Goal: Information Seeking & Learning: Learn about a topic

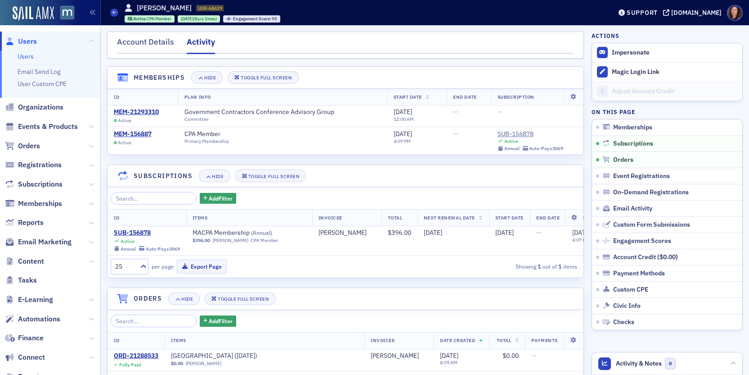
scroll to position [141, 0]
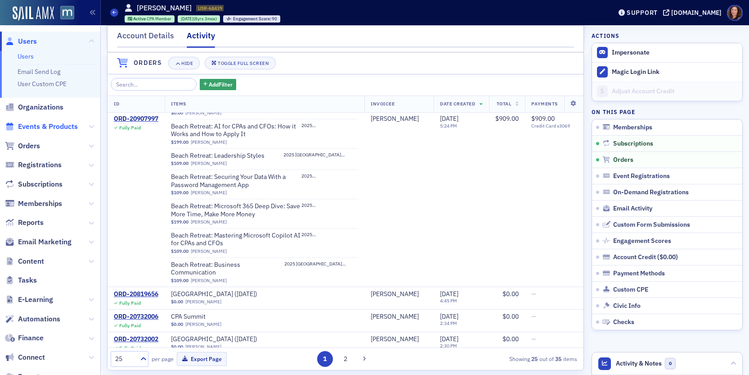
click at [47, 126] on span "Events & Products" at bounding box center [48, 127] width 60 height 10
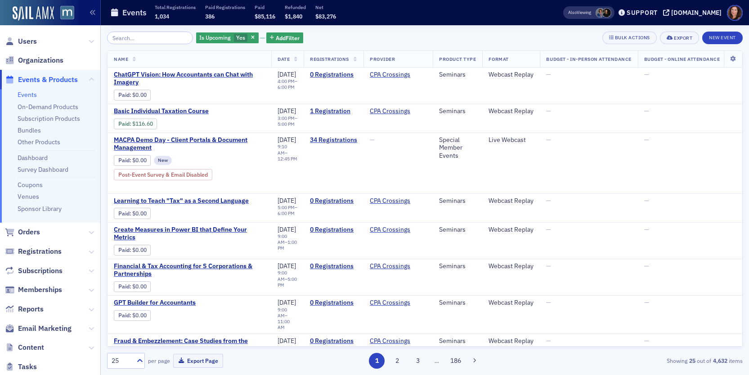
click at [117, 40] on input "search" at bounding box center [150, 38] width 86 height 13
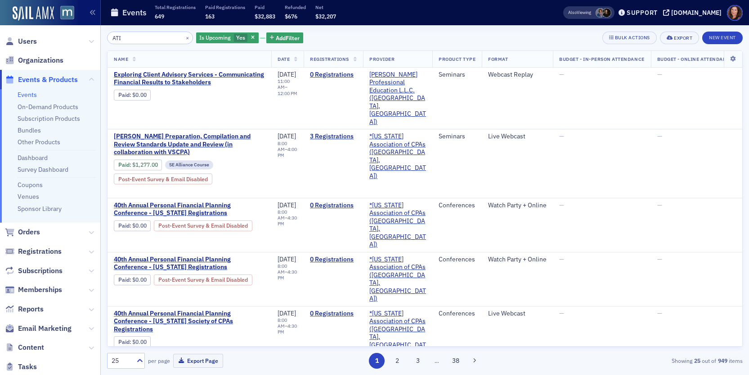
drag, startPoint x: 139, startPoint y: 39, endPoint x: 64, endPoint y: 37, distance: 74.7
click at [64, 37] on div "Users Organizations Events & Products Events On-Demand Products Subscription Pr…" at bounding box center [374, 187] width 749 height 375
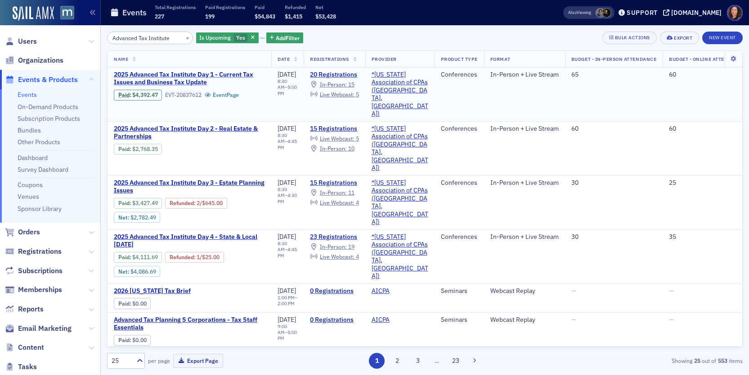
type input "Advanced Tax Institute"
click at [190, 78] on span "2025 Advanced Tax Institute Day 1 - Current Tax Issues and Business Tax Update" at bounding box center [189, 79] width 151 height 16
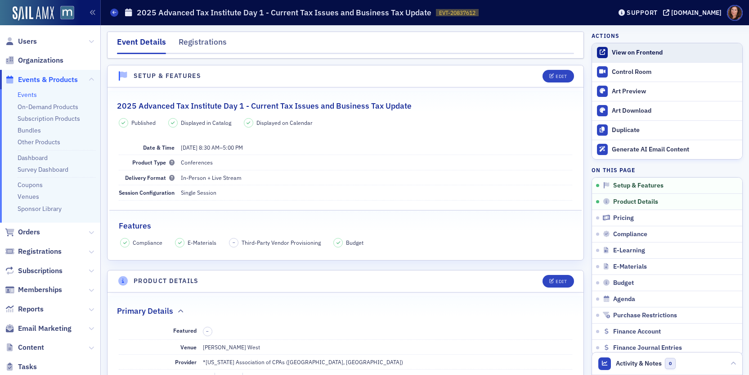
click at [625, 54] on div "View on Frontend" at bounding box center [675, 53] width 126 height 8
click at [16, 95] on ul "Events On-Demand Products Subscription Products Bundles Other Products Dashboar…" at bounding box center [50, 155] width 100 height 133
click at [32, 95] on link "Events" at bounding box center [27, 94] width 19 height 8
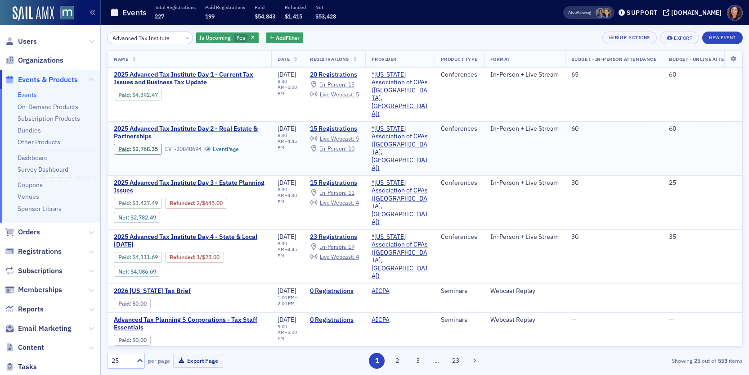
click at [239, 125] on span "2025 Advanced Tax Institute Day 2 - Real Estate & Partnerships" at bounding box center [189, 133] width 151 height 16
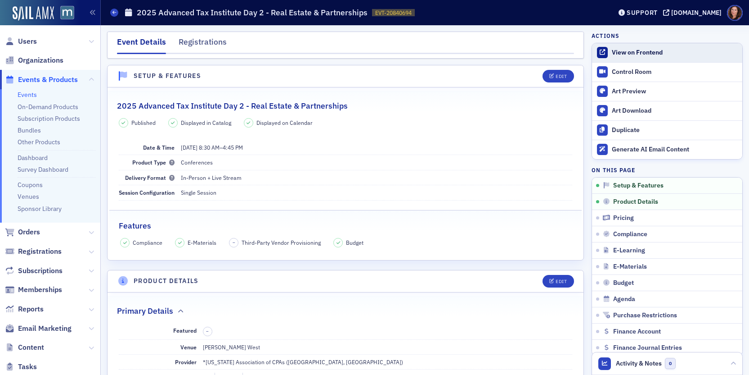
click at [612, 53] on div "View on Frontend" at bounding box center [675, 53] width 126 height 8
drag, startPoint x: 32, startPoint y: 96, endPoint x: 177, endPoint y: 125, distance: 147.9
click at [32, 96] on link "Events" at bounding box center [27, 94] width 19 height 8
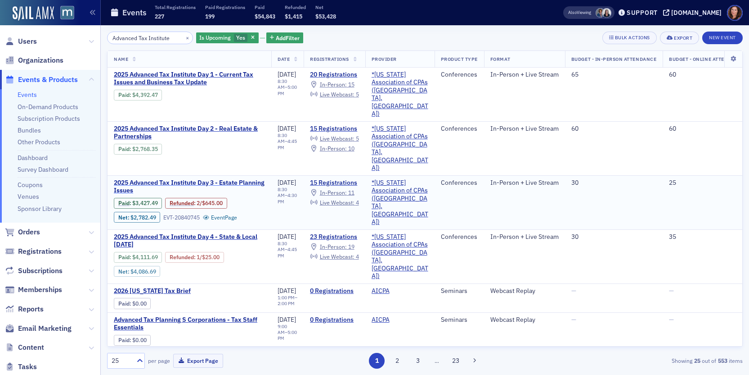
click at [213, 179] on span "2025 Advanced Tax Institute Day 3 - Estate Planning Issues" at bounding box center [189, 187] width 151 height 16
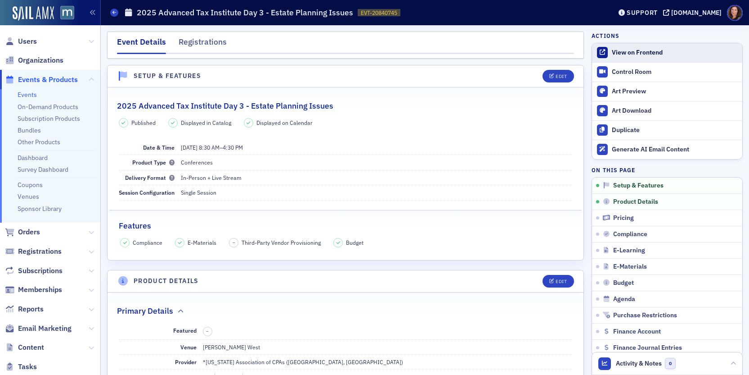
click at [628, 50] on div "View on Frontend" at bounding box center [675, 53] width 126 height 8
drag, startPoint x: 24, startPoint y: 92, endPoint x: 275, endPoint y: 133, distance: 254.0
click at [24, 92] on link "Events" at bounding box center [27, 94] width 19 height 8
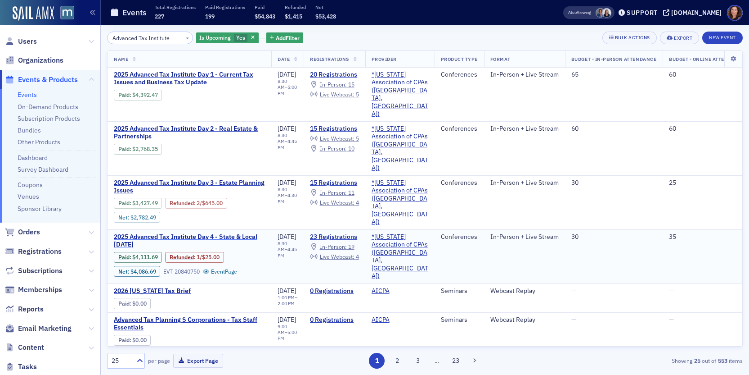
click at [227, 233] on span "2025 Advanced Tax Institute Day 4 - State & Local [DATE]" at bounding box center [189, 241] width 151 height 16
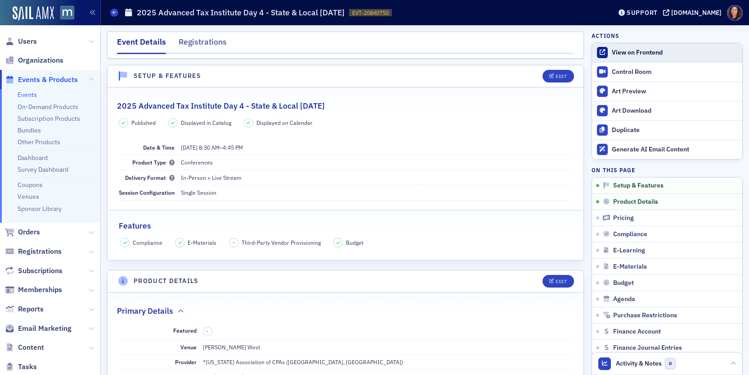
click at [613, 55] on div "View on Frontend" at bounding box center [675, 53] width 126 height 8
click at [556, 77] on div "Edit" at bounding box center [561, 76] width 11 height 5
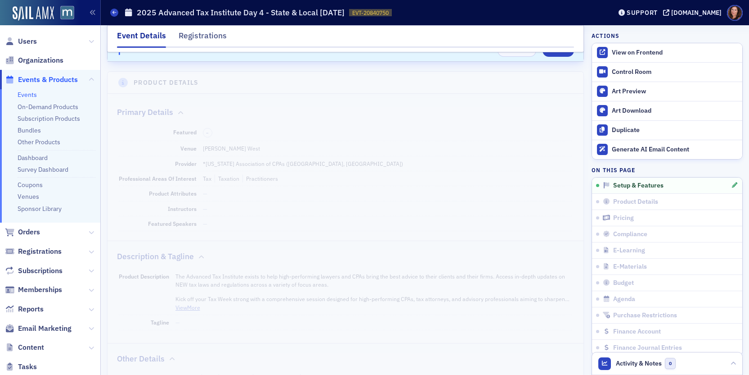
scroll to position [363, 0]
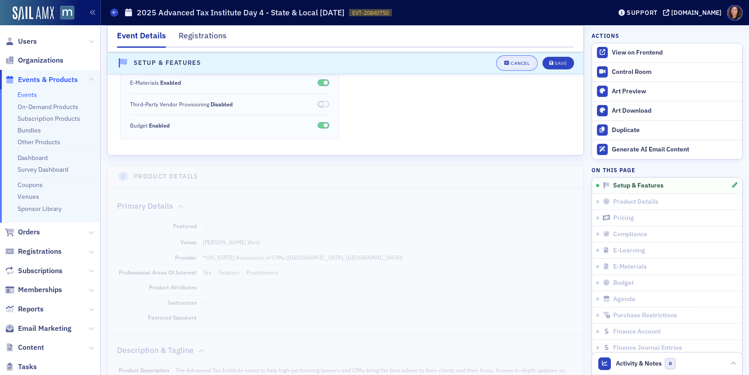
click at [511, 63] on div "Cancel" at bounding box center [520, 63] width 19 height 5
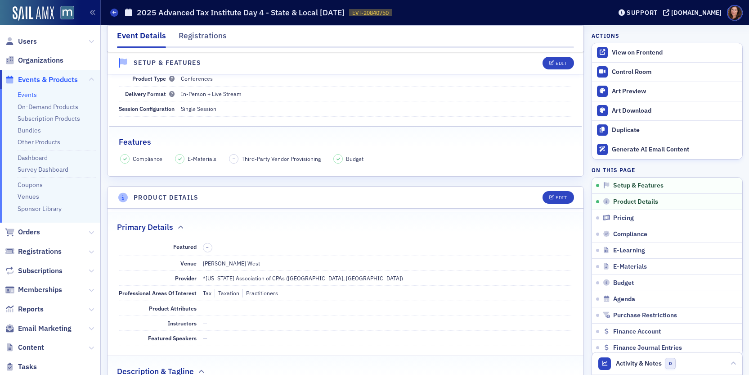
scroll to position [13, 0]
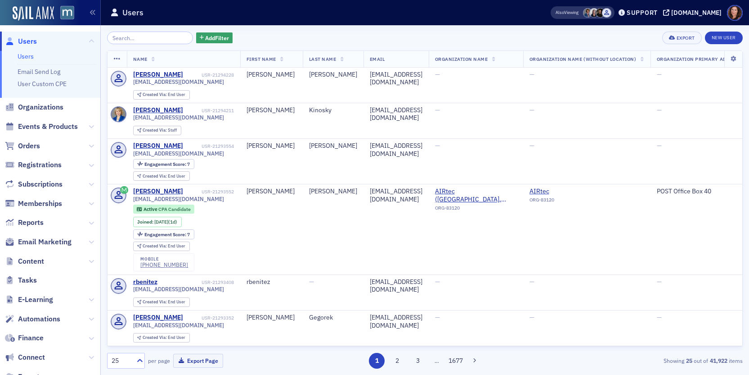
click at [127, 37] on input "search" at bounding box center [150, 38] width 86 height 13
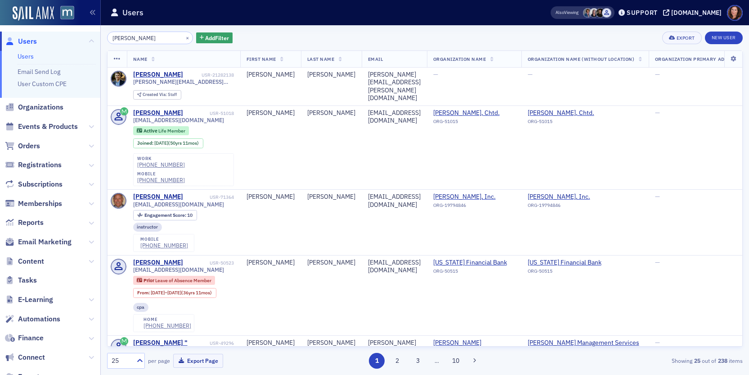
type input "[PERSON_NAME]"
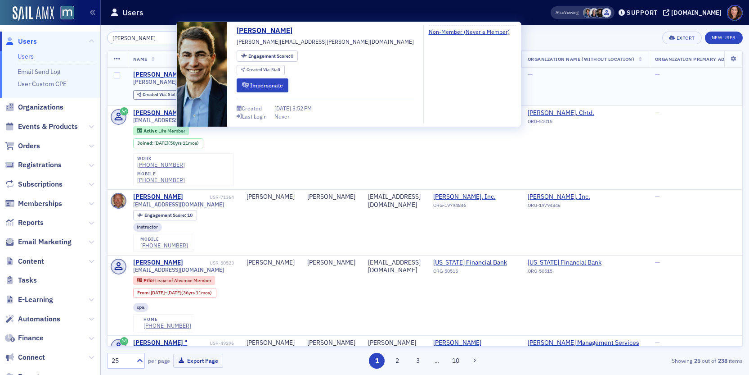
click at [158, 71] on div "[PERSON_NAME]" at bounding box center [158, 75] width 50 height 8
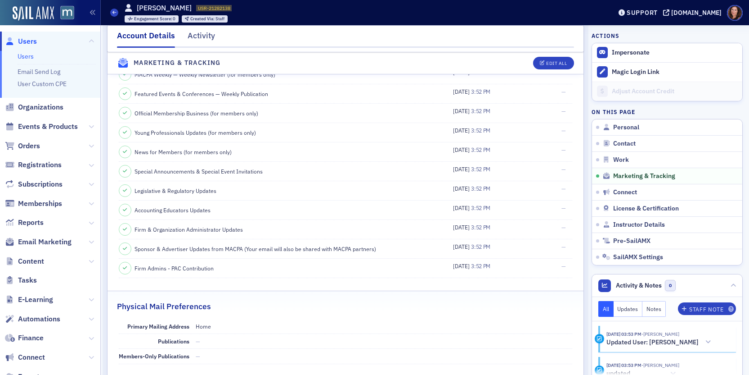
scroll to position [1061, 0]
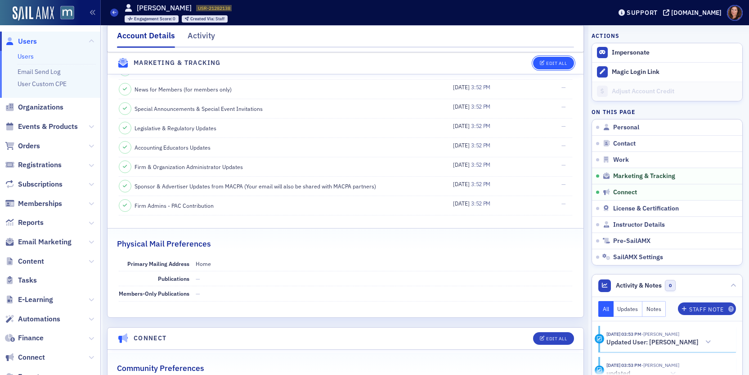
click at [540, 65] on icon "button" at bounding box center [542, 63] width 5 height 5
select select "US"
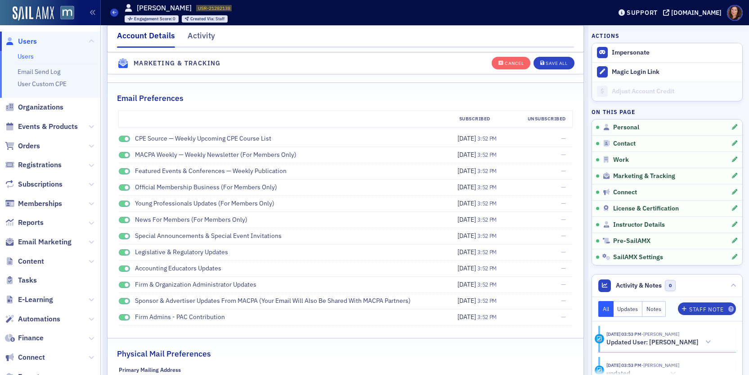
scroll to position [1101, 0]
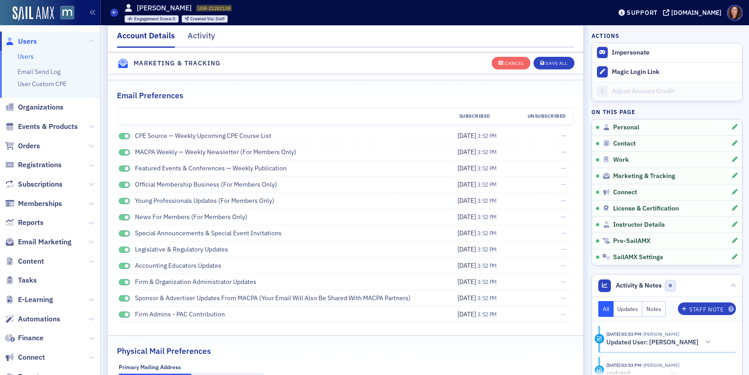
click at [121, 133] on span at bounding box center [125, 136] width 12 height 7
drag, startPoint x: 125, startPoint y: 151, endPoint x: 121, endPoint y: 161, distance: 10.3
click at [125, 151] on span at bounding box center [126, 152] width 5 height 5
drag, startPoint x: 120, startPoint y: 164, endPoint x: 126, endPoint y: 176, distance: 13.9
click at [120, 164] on div "Featured Events & Conferences — Weekly Publication" at bounding box center [277, 167] width 316 height 9
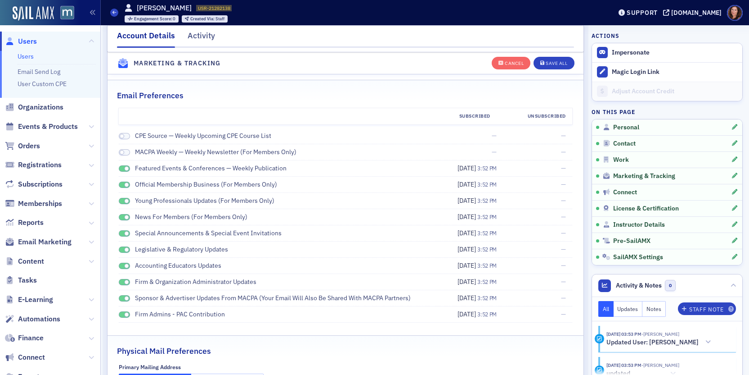
click at [122, 170] on span at bounding box center [125, 168] width 12 height 7
click at [123, 187] on span at bounding box center [125, 184] width 12 height 7
drag, startPoint x: 120, startPoint y: 199, endPoint x: 122, endPoint y: 203, distance: 5.4
click at [120, 199] on span at bounding box center [125, 201] width 12 height 7
click at [122, 212] on div "News for Members (for members only)" at bounding box center [277, 216] width 316 height 9
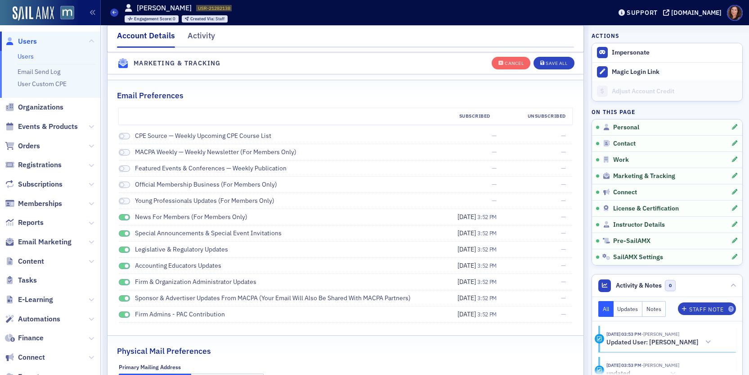
drag, startPoint x: 121, startPoint y: 215, endPoint x: 124, endPoint y: 227, distance: 13.0
click at [121, 215] on span at bounding box center [125, 217] width 12 height 7
click at [122, 234] on span at bounding box center [125, 233] width 12 height 7
click at [122, 249] on span at bounding box center [125, 249] width 12 height 7
click at [122, 265] on span at bounding box center [125, 265] width 12 height 7
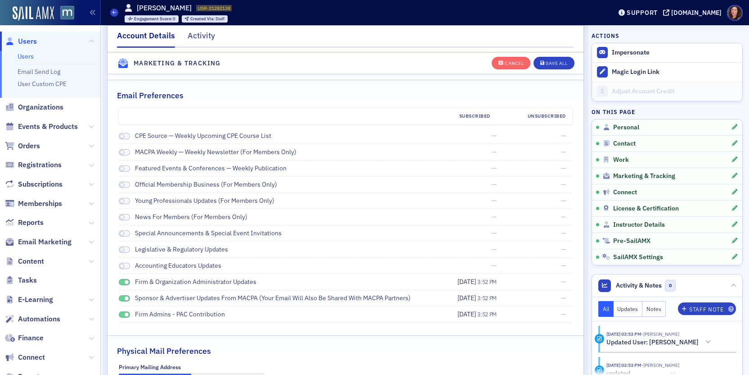
click at [122, 280] on span at bounding box center [125, 282] width 12 height 7
click at [122, 298] on span at bounding box center [125, 298] width 12 height 7
click at [122, 310] on div "Firm Admins - PAC Contribution" at bounding box center [277, 313] width 316 height 9
drag, startPoint x: 124, startPoint y: 314, endPoint x: 154, endPoint y: 313, distance: 29.7
click at [124, 314] on span at bounding box center [126, 314] width 5 height 5
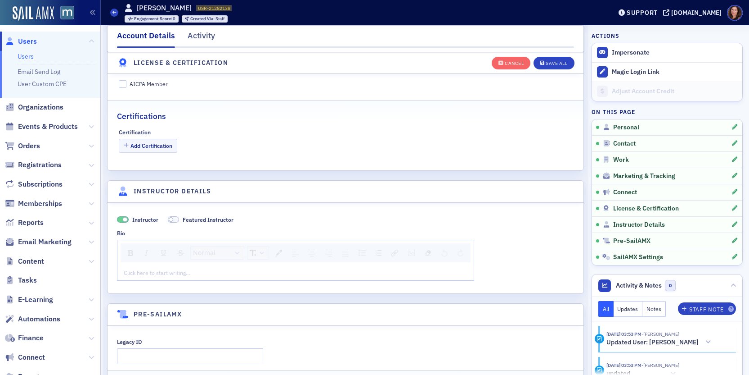
scroll to position [1671, 0]
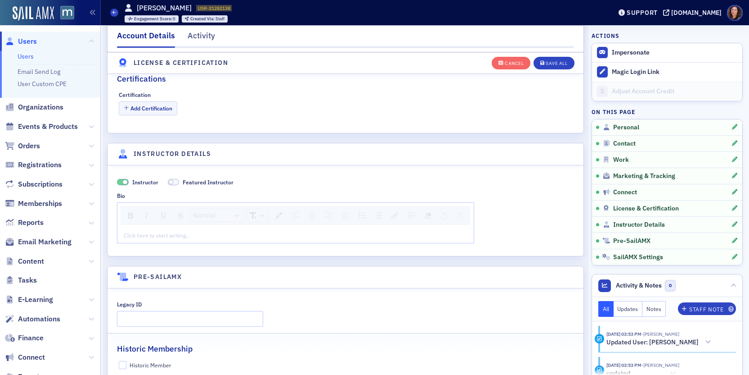
click at [165, 231] on div "rdw-editor" at bounding box center [295, 235] width 343 height 8
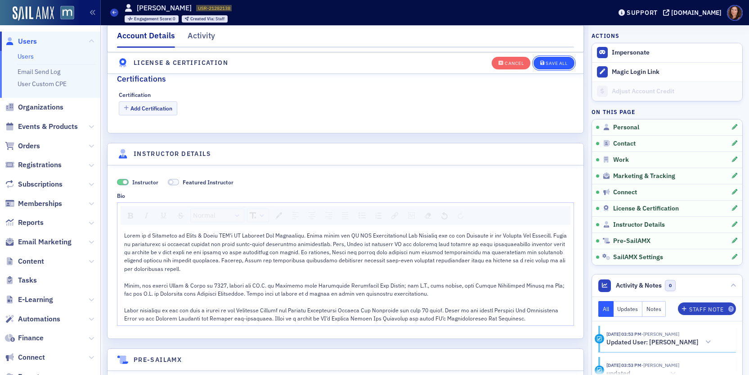
click at [551, 61] on div "Save All" at bounding box center [557, 63] width 22 height 5
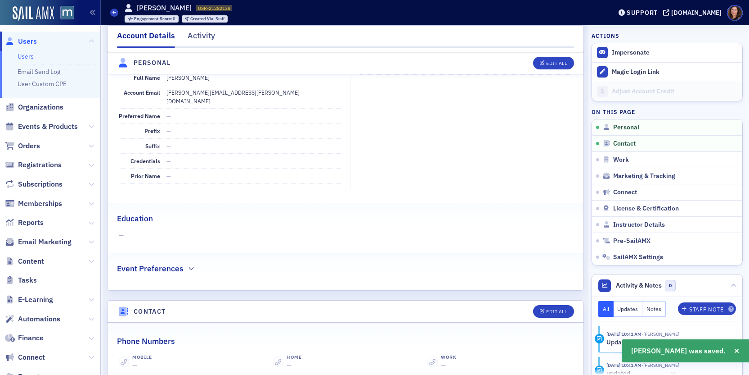
scroll to position [0, 0]
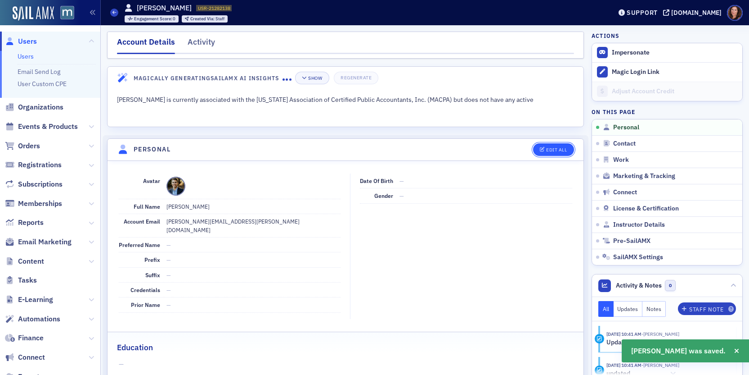
click at [548, 148] on div "Edit All" at bounding box center [556, 149] width 21 height 5
select select "US"
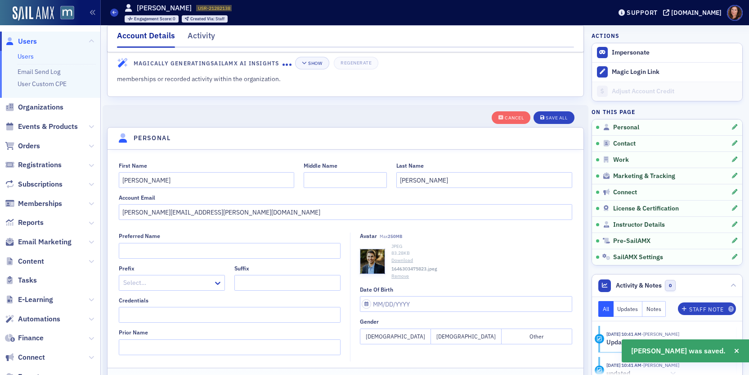
scroll to position [105, 0]
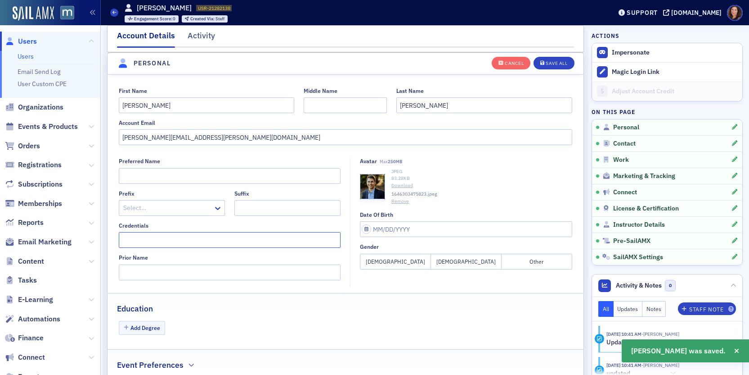
click at [185, 244] on input "Credentials" at bounding box center [230, 240] width 222 height 16
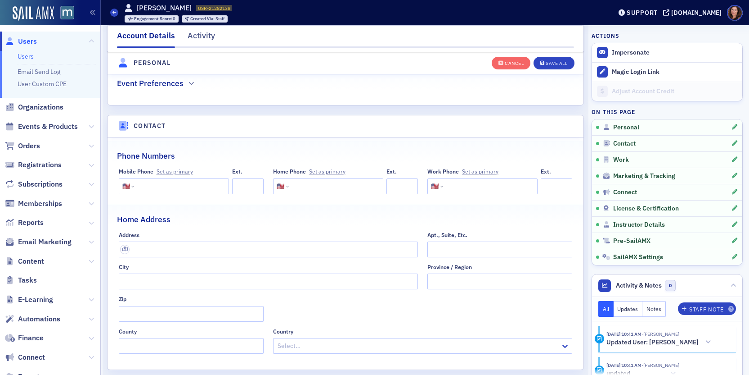
scroll to position [390, 0]
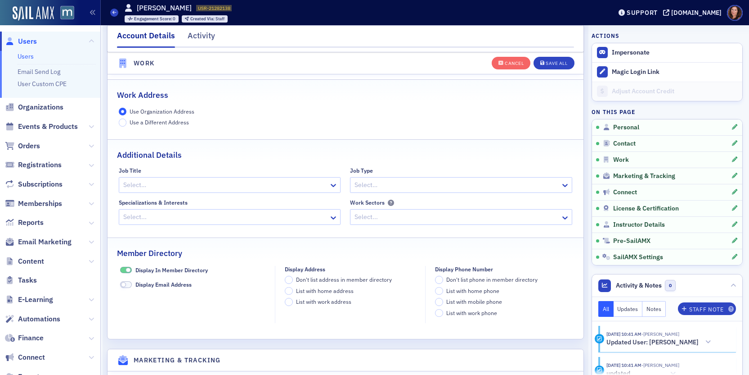
type input "LLM"
click at [191, 186] on div at bounding box center [216, 184] width 188 height 11
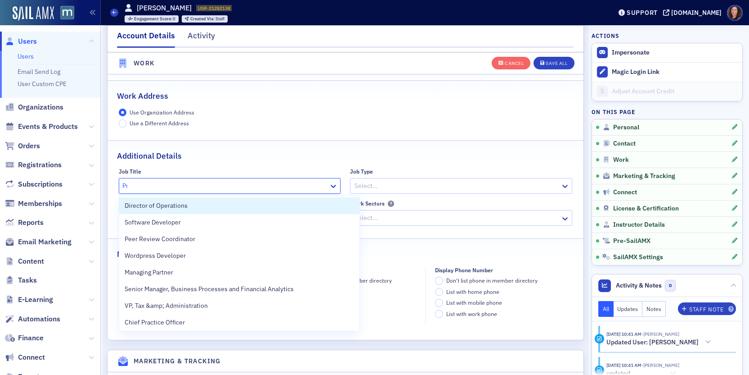
type input "Pri"
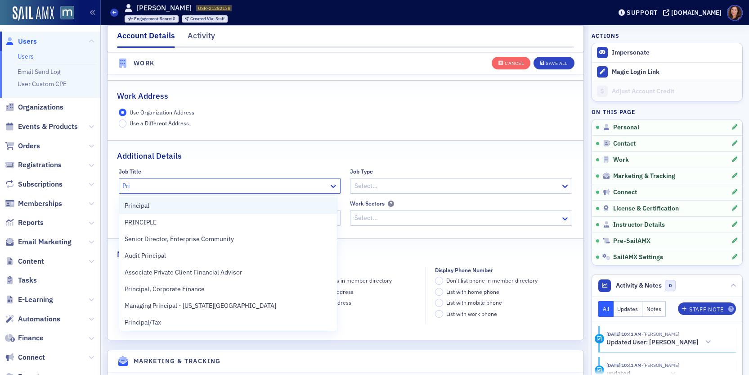
click at [185, 202] on div "Principal" at bounding box center [228, 205] width 207 height 9
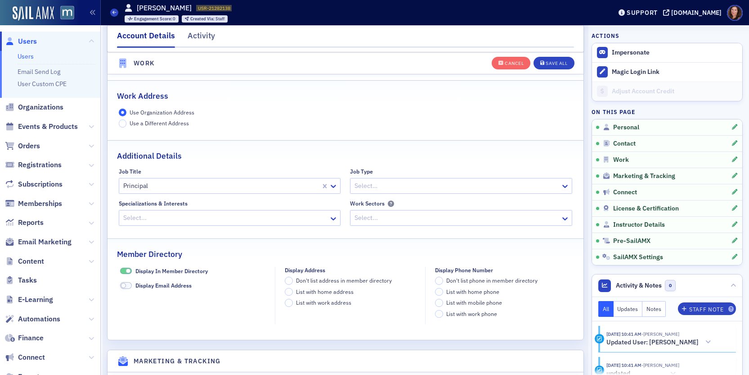
click at [242, 152] on div "Additional Details" at bounding box center [345, 150] width 457 height 21
click at [552, 61] on div "Save All" at bounding box center [557, 63] width 22 height 5
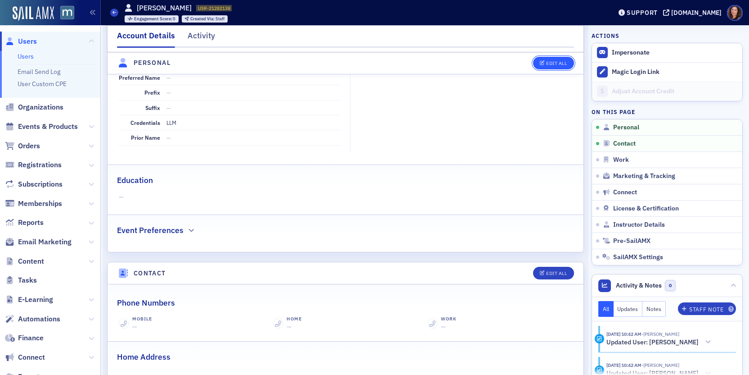
click at [549, 63] on div "Edit All" at bounding box center [556, 63] width 21 height 5
select select "US"
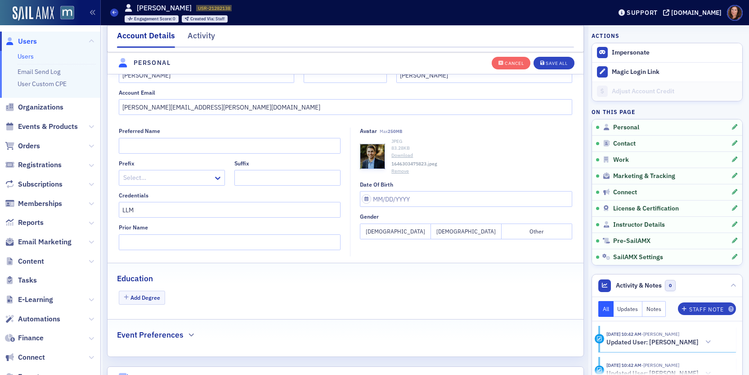
scroll to position [189, 0]
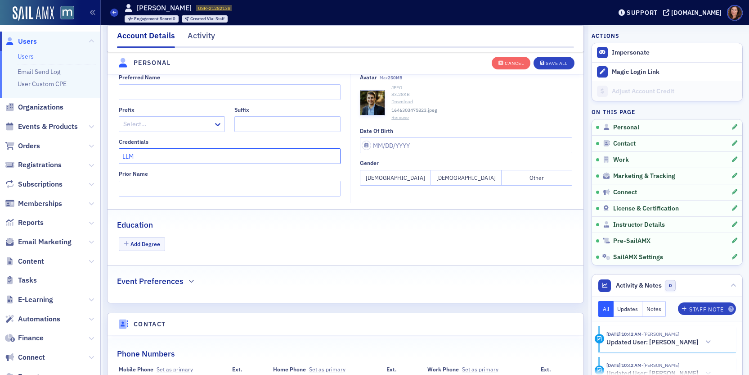
drag, startPoint x: 153, startPoint y: 157, endPoint x: 103, endPoint y: 156, distance: 50.0
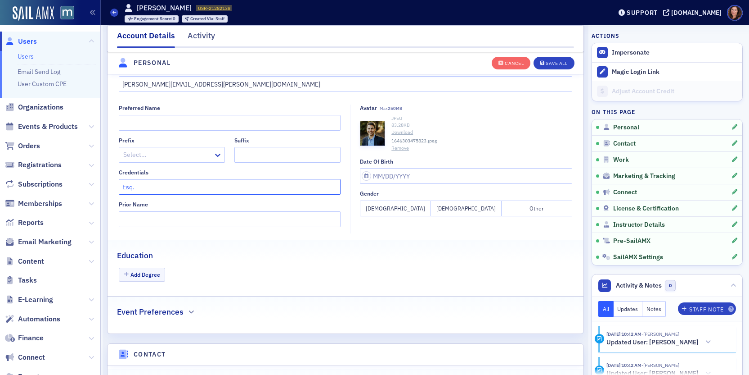
scroll to position [145, 0]
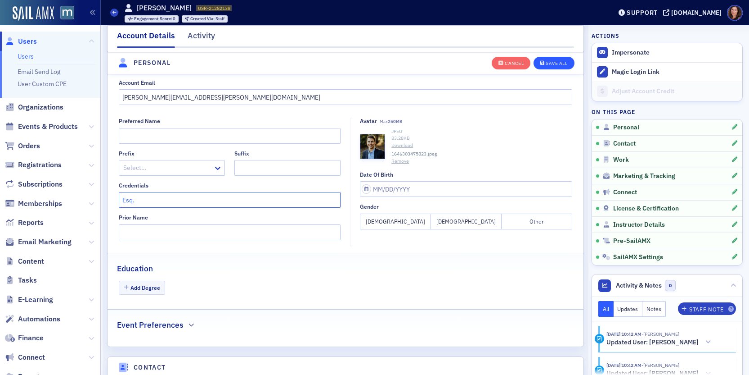
type input "Esq."
click at [550, 63] on div "Save All" at bounding box center [557, 63] width 22 height 5
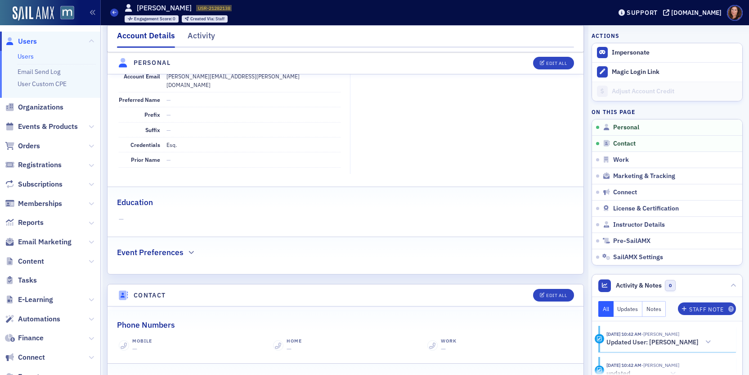
click at [23, 56] on link "Users" at bounding box center [26, 56] width 16 height 8
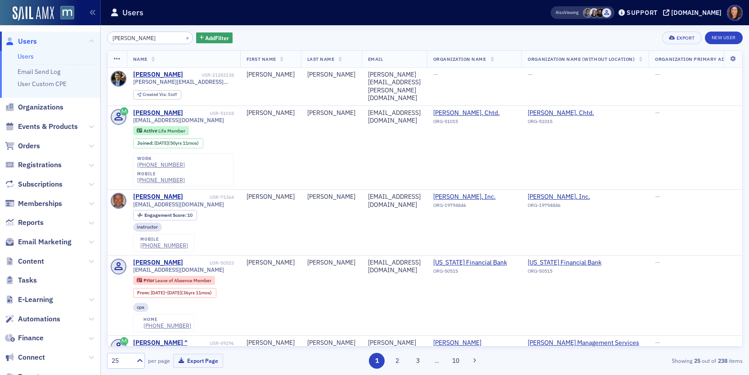
click at [139, 39] on input "[PERSON_NAME]" at bounding box center [150, 38] width 86 height 13
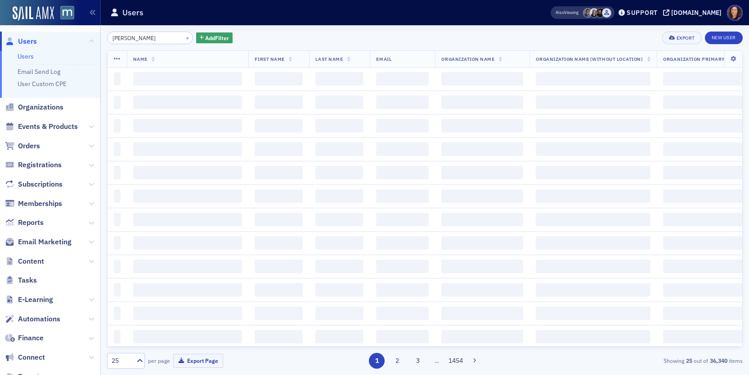
type input "[PERSON_NAME]"
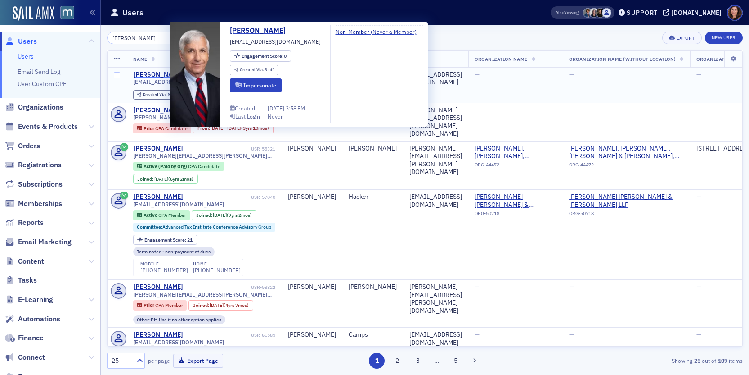
click at [152, 74] on div "[PERSON_NAME]" at bounding box center [158, 75] width 50 height 8
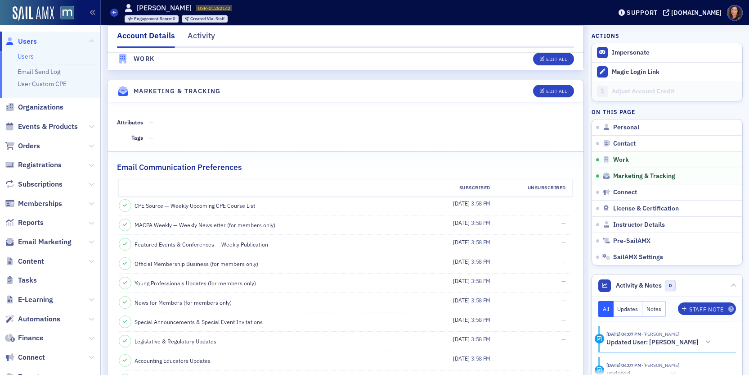
scroll to position [847, 0]
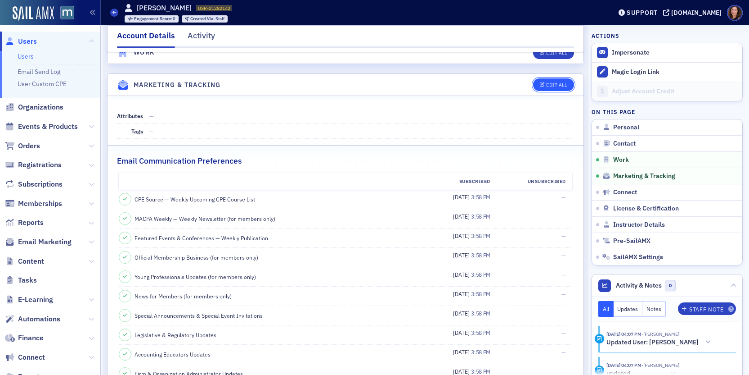
click at [540, 81] on button "Edit All" at bounding box center [553, 84] width 41 height 13
select select "US"
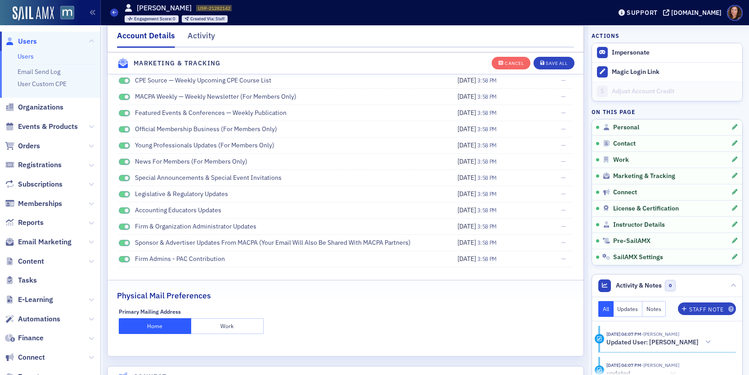
scroll to position [1151, 0]
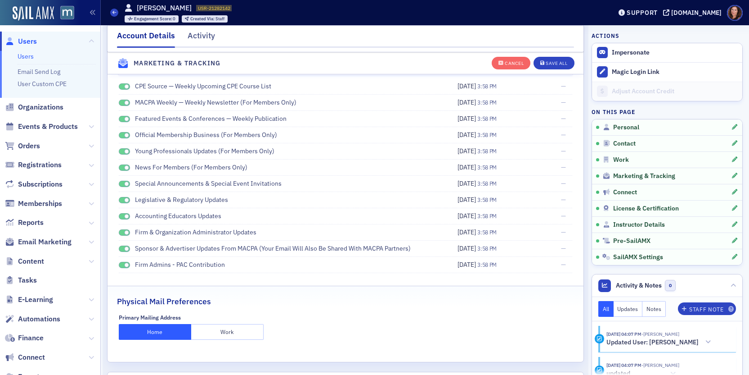
drag, startPoint x: 122, startPoint y: 87, endPoint x: 123, endPoint y: 92, distance: 5.6
click at [122, 87] on span at bounding box center [125, 86] width 12 height 7
click at [124, 104] on span at bounding box center [126, 102] width 5 height 5
drag, startPoint x: 123, startPoint y: 119, endPoint x: 122, endPoint y: 128, distance: 9.0
click at [123, 119] on span at bounding box center [125, 119] width 12 height 7
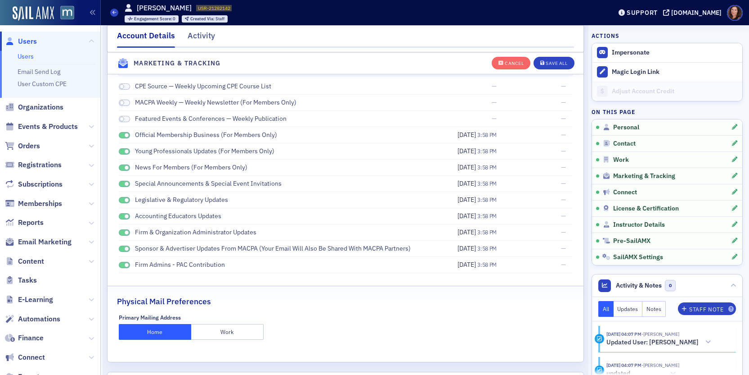
click at [123, 138] on div "Official Membership Business (for members only)" at bounding box center [277, 134] width 316 height 9
click at [124, 136] on span at bounding box center [125, 135] width 12 height 7
drag, startPoint x: 123, startPoint y: 152, endPoint x: 123, endPoint y: 162, distance: 9.9
click at [123, 152] on span at bounding box center [125, 151] width 12 height 7
click at [122, 169] on span at bounding box center [125, 167] width 12 height 7
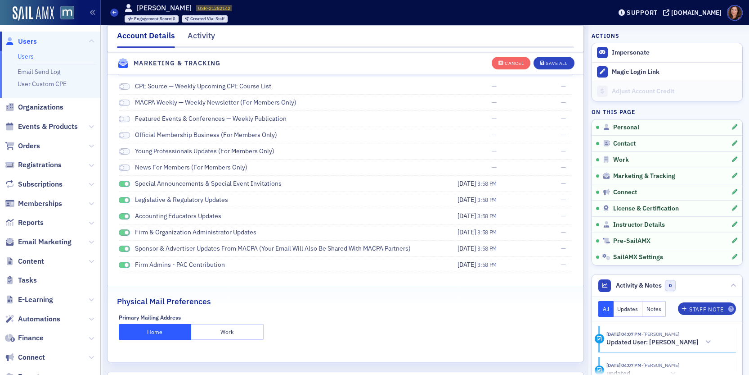
drag, startPoint x: 123, startPoint y: 182, endPoint x: 124, endPoint y: 187, distance: 4.7
click at [123, 182] on span at bounding box center [125, 184] width 12 height 7
click at [122, 202] on span at bounding box center [125, 200] width 12 height 7
click at [123, 217] on span at bounding box center [125, 216] width 12 height 7
click at [122, 233] on span at bounding box center [125, 232] width 12 height 7
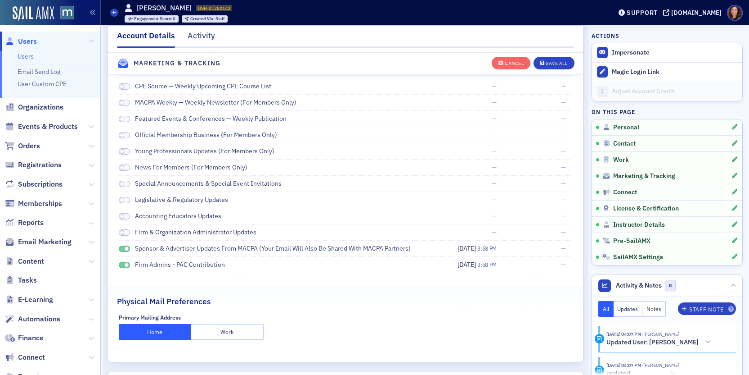
click at [123, 248] on span at bounding box center [125, 248] width 12 height 7
drag, startPoint x: 124, startPoint y: 266, endPoint x: 179, endPoint y: 249, distance: 56.8
click at [124, 266] on span at bounding box center [126, 264] width 5 height 5
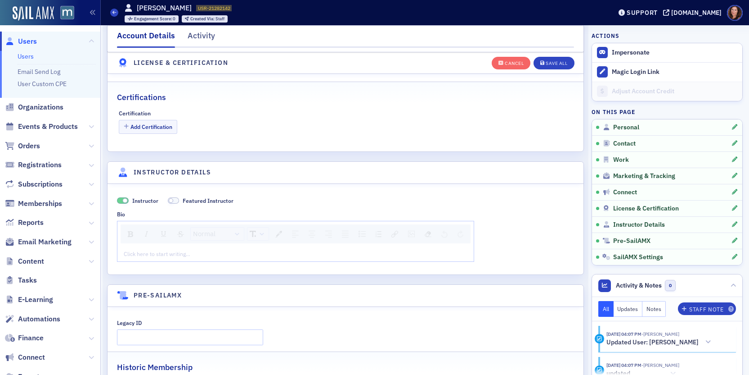
scroll to position [1660, 0]
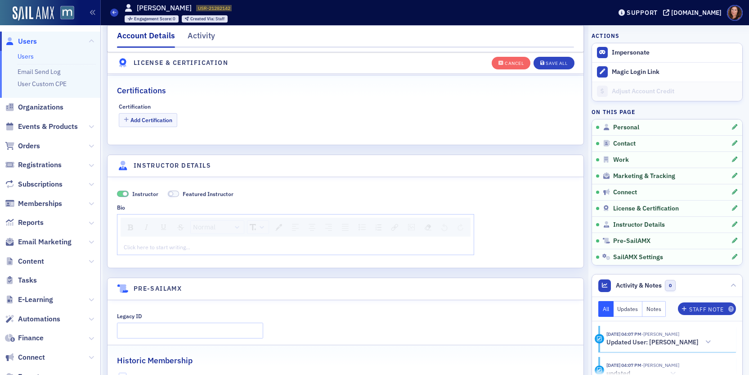
click at [170, 242] on div "Click here to start writing…" at bounding box center [295, 246] width 357 height 14
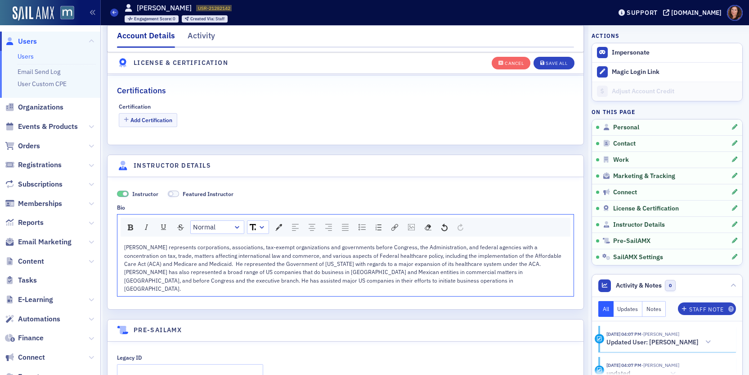
click at [516, 262] on div "[PERSON_NAME] represents corporations, associations, tax-exempt organizations a…" at bounding box center [345, 255] width 443 height 25
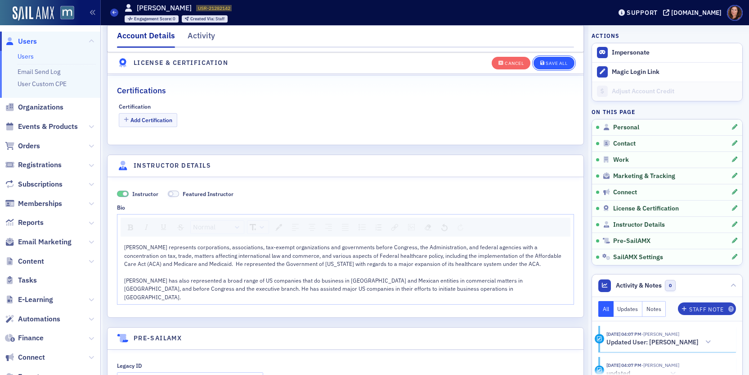
click at [551, 67] on button "Save All" at bounding box center [554, 62] width 41 height 13
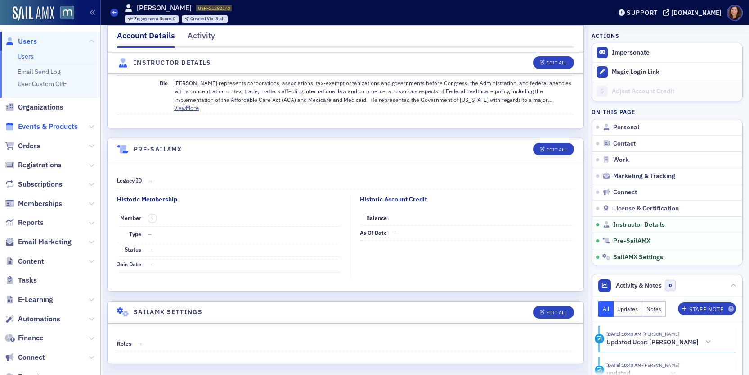
click at [40, 129] on span "Events & Products" at bounding box center [48, 127] width 60 height 10
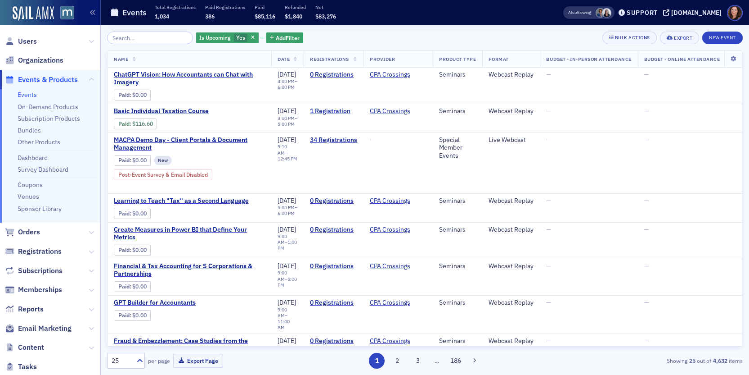
drag, startPoint x: 244, startPoint y: 40, endPoint x: 133, endPoint y: 41, distance: 110.7
click at [249, 40] on span "button" at bounding box center [253, 38] width 8 height 8
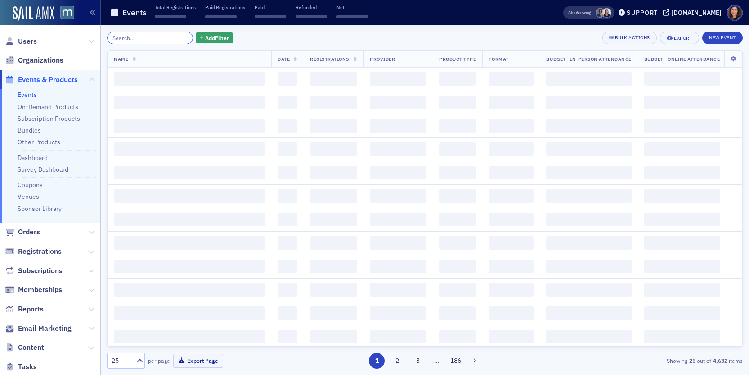
click at [134, 40] on input "search" at bounding box center [150, 38] width 86 height 13
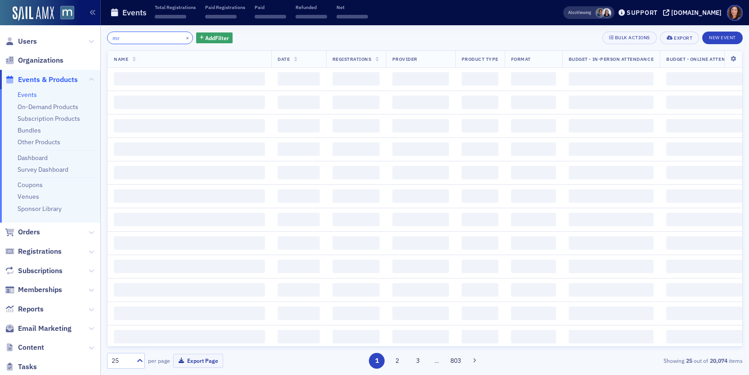
type input "m"
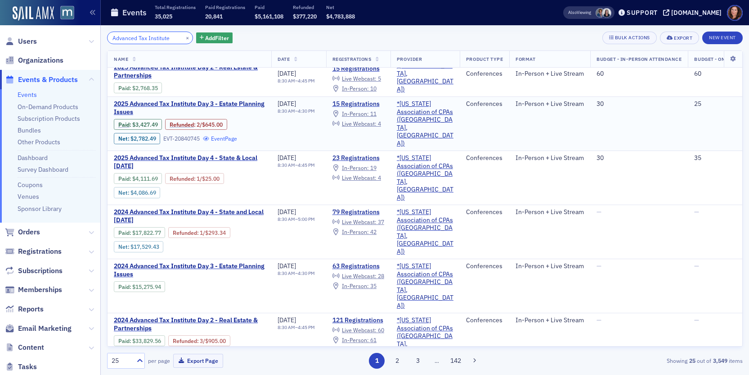
scroll to position [118, 0]
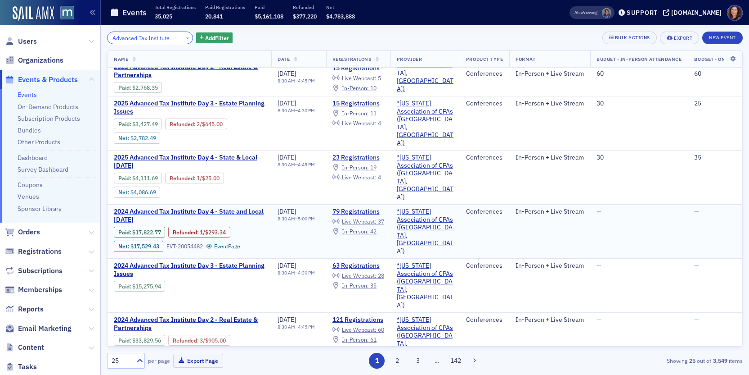
type input "Advanced Tax Institute"
click at [208, 208] on span "2024 Advanced Tax Institute Day 4 - State and Local [DATE]" at bounding box center [189, 216] width 151 height 16
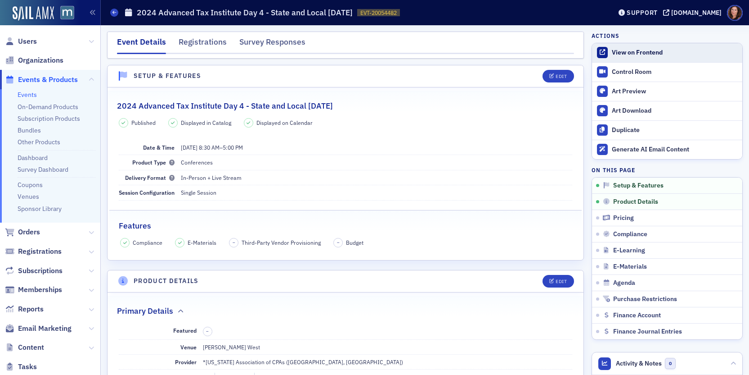
click at [612, 51] on div "View on Frontend" at bounding box center [675, 53] width 126 height 8
click at [23, 96] on link "Events" at bounding box center [27, 94] width 19 height 8
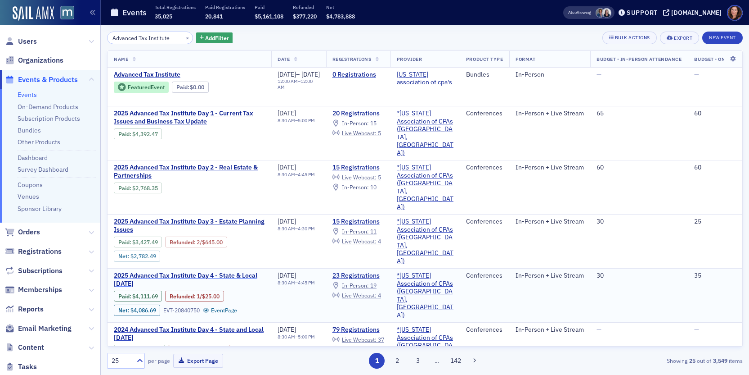
click at [223, 271] on span "2025 Advanced Tax Institute Day 4 - State & Local [DATE]" at bounding box center [189, 279] width 151 height 16
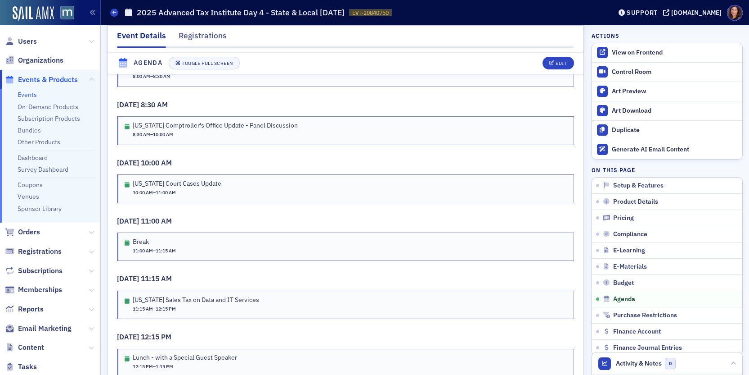
scroll to position [1611, 0]
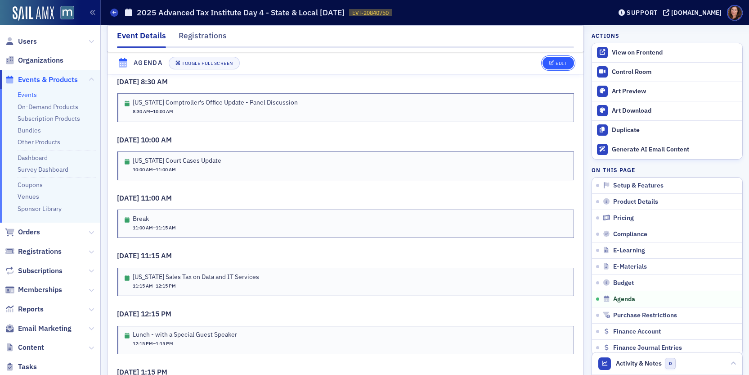
click at [550, 65] on icon "button" at bounding box center [552, 63] width 5 height 5
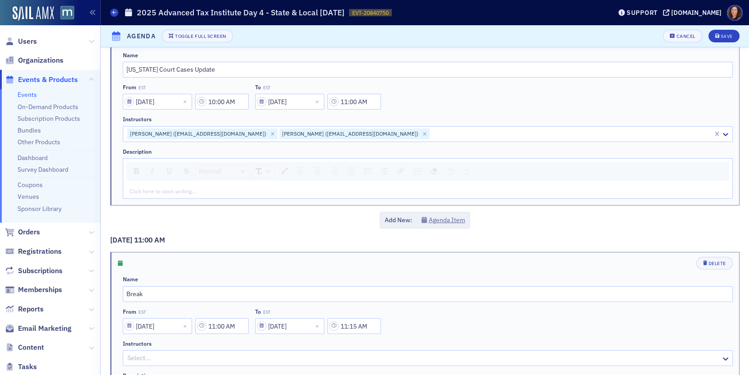
scroll to position [533, 0]
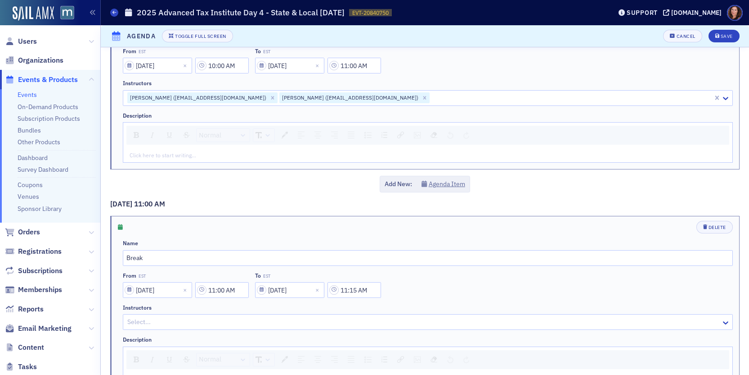
click at [248, 153] on div "rdw-editor" at bounding box center [428, 155] width 596 height 8
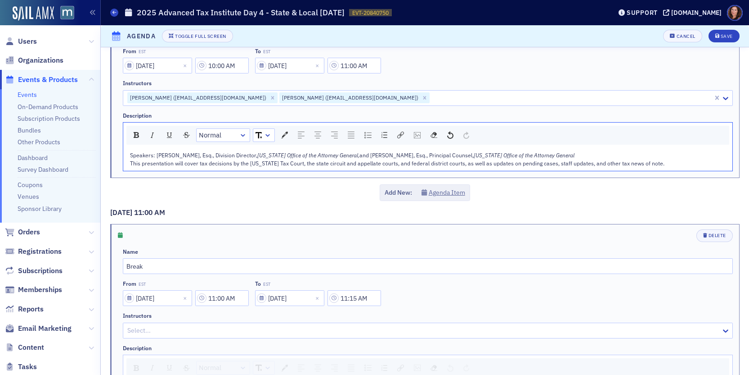
click at [578, 155] on div "Speakers: [PERSON_NAME], Esq., Division Director, [US_STATE] Office of the Atto…" at bounding box center [428, 155] width 596 height 8
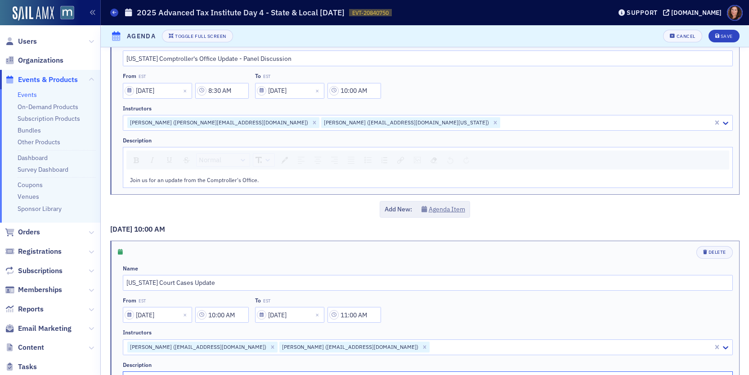
scroll to position [275, 0]
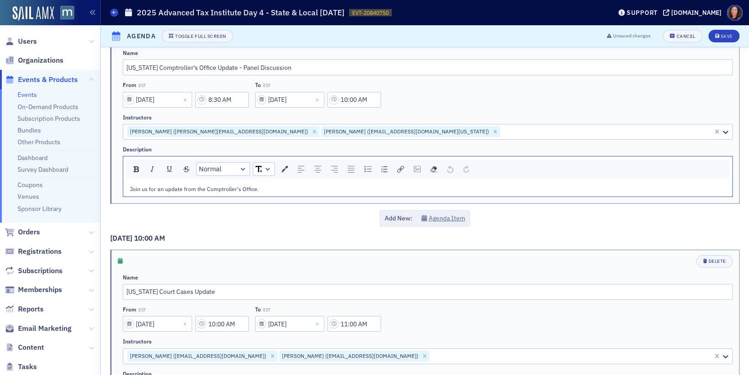
click at [256, 188] on span "Join us for an update from the Comptroller's Office." at bounding box center [194, 188] width 129 height 7
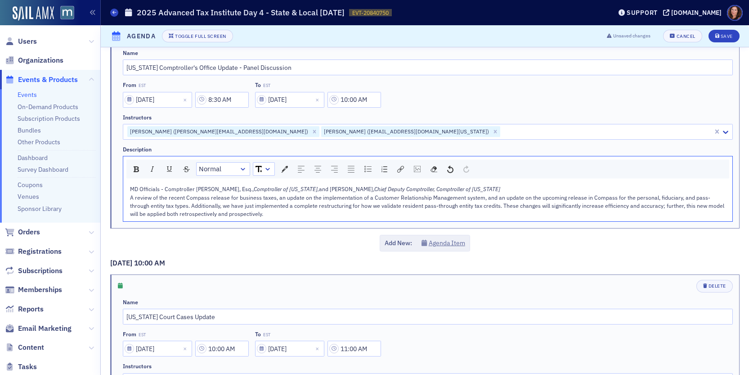
click at [505, 192] on div "MD Officials - Comptroller [PERSON_NAME], Esq., Comptroller of [US_STATE], and …" at bounding box center [428, 189] width 596 height 8
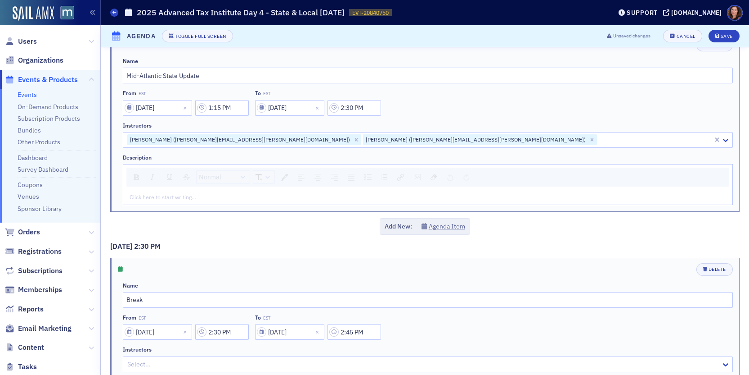
scroll to position [1439, 0]
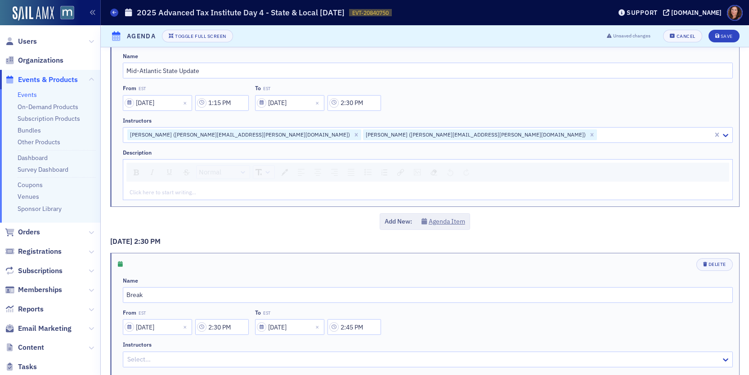
click at [268, 194] on div "rdw-editor" at bounding box center [428, 192] width 596 height 8
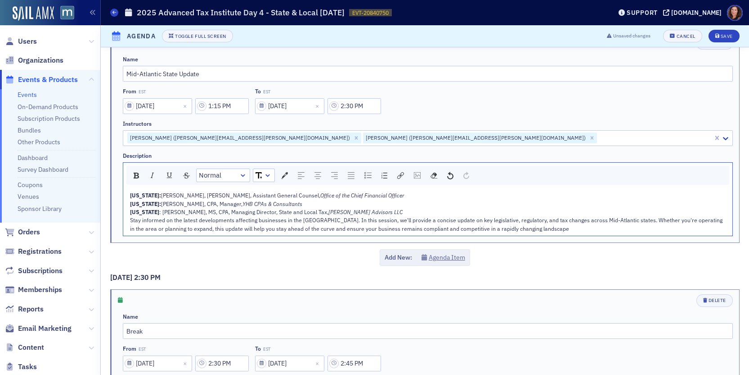
click at [395, 195] on div "[US_STATE]: [PERSON_NAME], [PERSON_NAME], Assistant General Counsel, Office of …" at bounding box center [428, 195] width 596 height 8
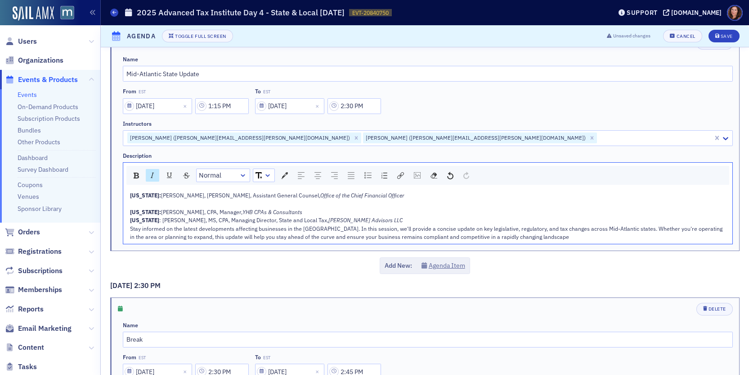
click at [312, 212] on div "[US_STATE]: [PERSON_NAME], CPA, Manager, YHB CPAs & Consultants" at bounding box center [428, 212] width 596 height 8
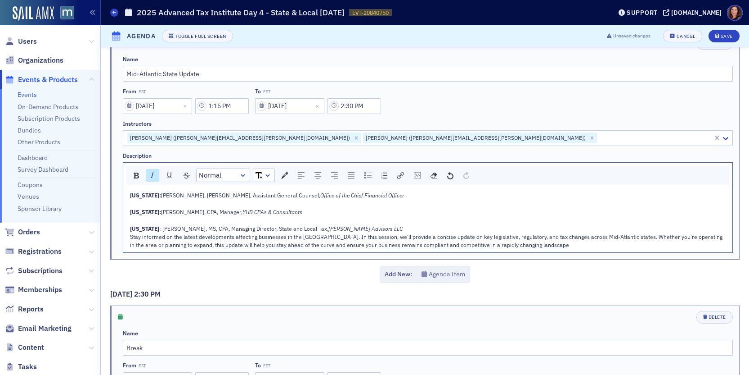
click at [414, 226] on div "[US_STATE] : [PERSON_NAME], [GEOGRAPHIC_DATA], CPA, Managing Director, State an…" at bounding box center [428, 228] width 596 height 8
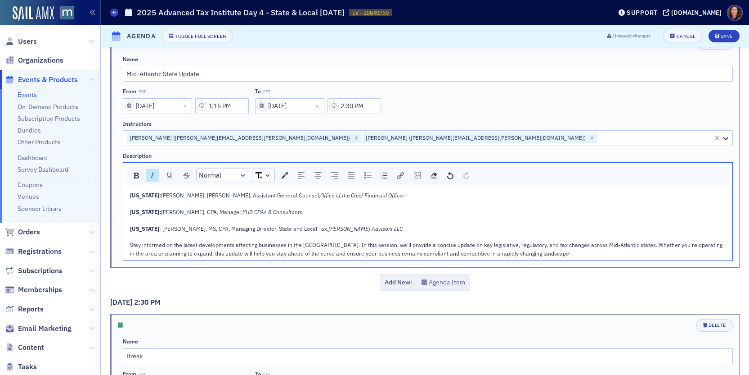
drag, startPoint x: 169, startPoint y: 230, endPoint x: 418, endPoint y: 227, distance: 248.9
click at [418, 227] on div "[US_STATE] : [PERSON_NAME], [GEOGRAPHIC_DATA], CPA, Managing Director, State an…" at bounding box center [428, 228] width 596 height 8
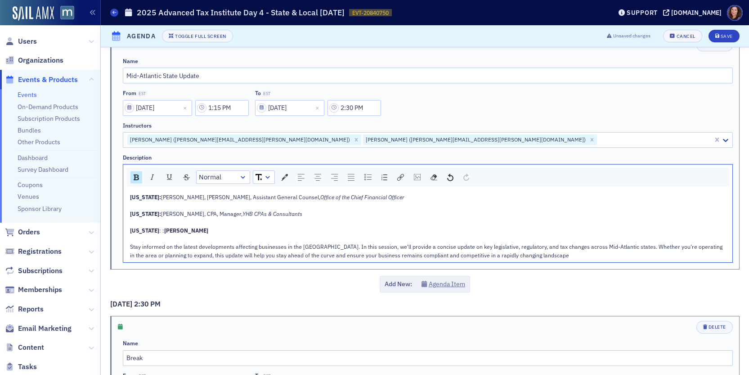
click at [164, 231] on span ": :" at bounding box center [161, 229] width 5 height 7
drag, startPoint x: 170, startPoint y: 231, endPoint x: 176, endPoint y: 230, distance: 6.9
click at [170, 231] on span "[PERSON_NAME]" at bounding box center [186, 229] width 44 height 7
click at [183, 230] on span "[PERSON_NAME]" at bounding box center [183, 229] width 44 height 7
click at [183, 231] on span "[PERSON_NAME]" at bounding box center [183, 229] width 44 height 7
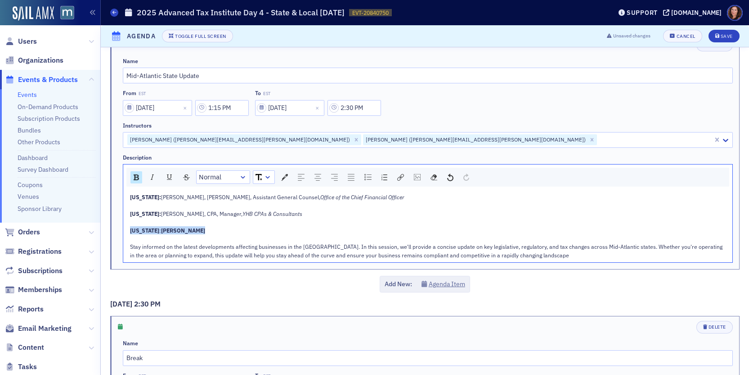
click at [183, 231] on span "[PERSON_NAME]" at bounding box center [183, 229] width 44 height 7
click at [210, 236] on div "rdw-editor" at bounding box center [428, 238] width 596 height 8
drag, startPoint x: 212, startPoint y: 233, endPoint x: 169, endPoint y: 231, distance: 43.2
click at [169, 231] on div "[US_STATE] : [PERSON_NAME]" at bounding box center [428, 230] width 596 height 8
click at [140, 178] on div "rdw-inline-control" at bounding box center [137, 177] width 12 height 12
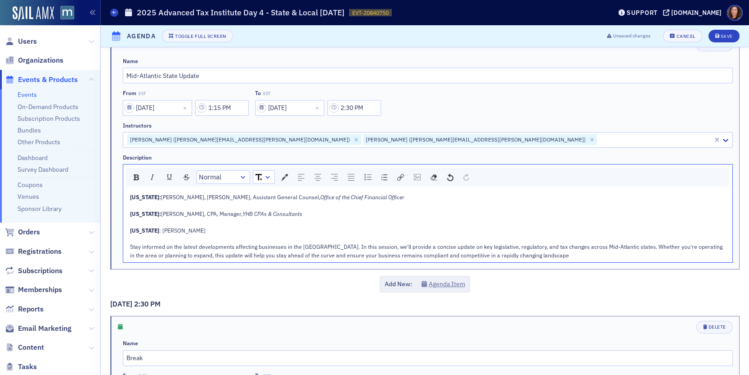
click at [232, 231] on div "[US_STATE] : [PERSON_NAME]" at bounding box center [428, 230] width 596 height 8
drag, startPoint x: 241, startPoint y: 231, endPoint x: 353, endPoint y: 231, distance: 112.1
click at [352, 231] on div "[US_STATE] : [PERSON_NAME], CPA, Founder, Pivot Strategic Consulting, LLC" at bounding box center [428, 230] width 596 height 8
click at [152, 174] on img "rdw-inline-control" at bounding box center [152, 176] width 7 height 7
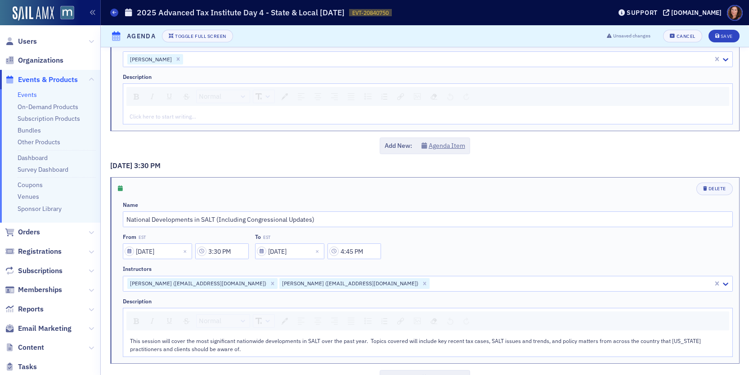
scroll to position [2048, 0]
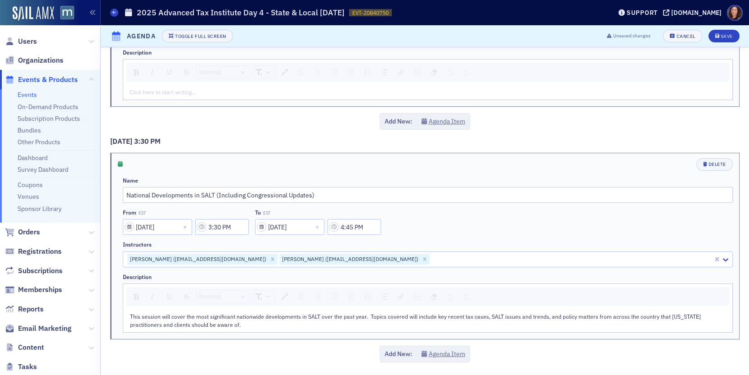
click at [130, 317] on div "This session will cover the most significant nationwide developments in SALT ov…" at bounding box center [428, 320] width 597 height 17
drag, startPoint x: 130, startPoint y: 316, endPoint x: 159, endPoint y: 316, distance: 28.8
click at [130, 316] on span "This session will cover the most significant nationwide developments in SALT ov…" at bounding box center [416, 319] width 573 height 15
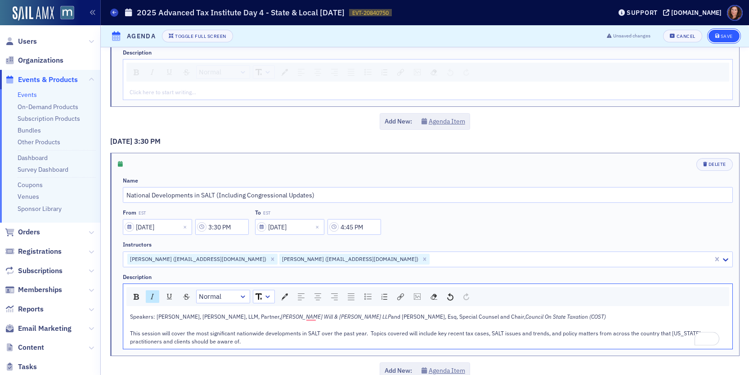
click at [721, 36] on div "Save" at bounding box center [727, 36] width 12 height 5
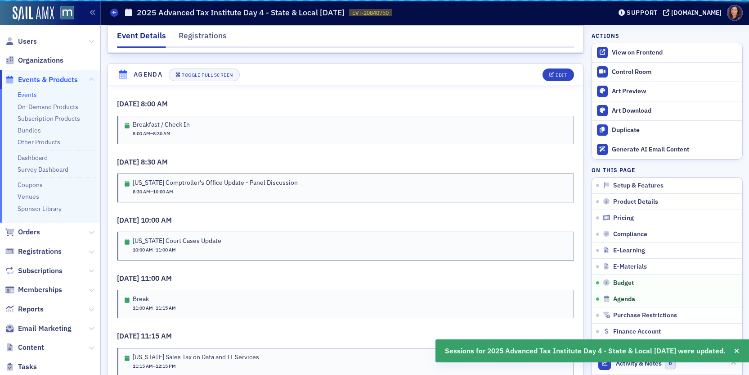
scroll to position [1542, 0]
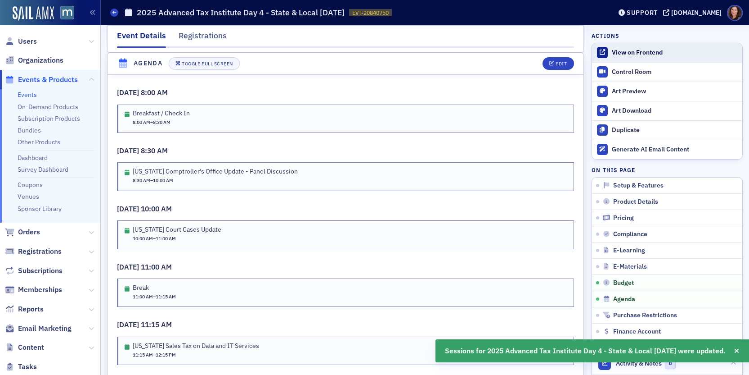
click at [626, 54] on div "View on Frontend" at bounding box center [675, 53] width 126 height 8
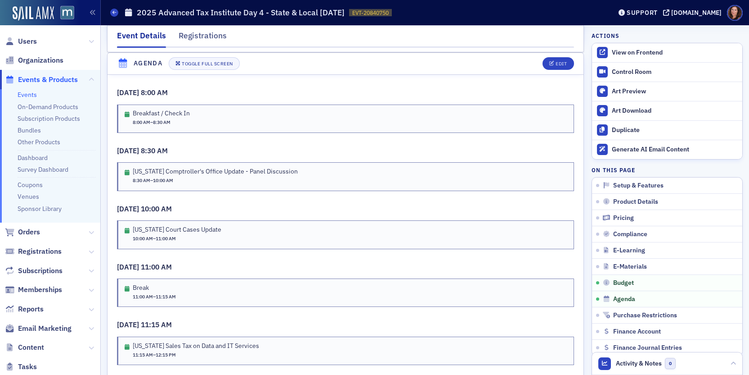
click at [29, 94] on link "Events" at bounding box center [27, 94] width 19 height 8
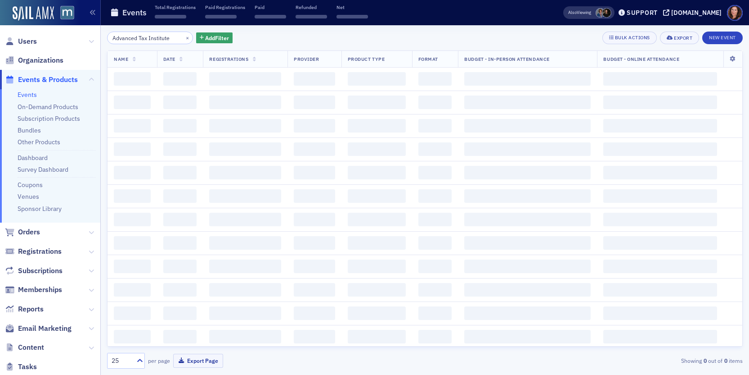
click at [147, 38] on input "Advanced Tax Institute" at bounding box center [150, 38] width 86 height 13
click at [147, 39] on input "Advanced Tax Institute" at bounding box center [150, 38] width 86 height 13
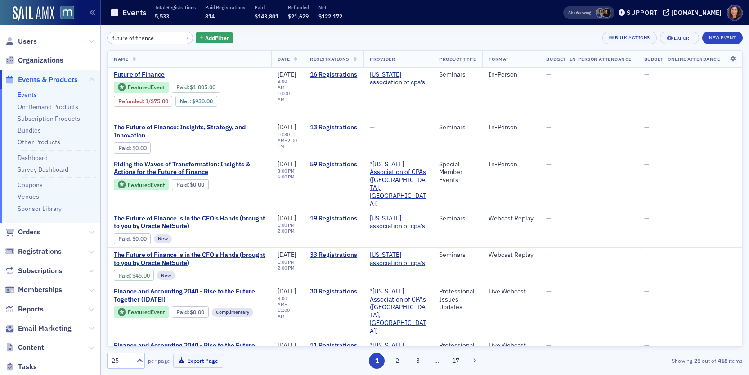
type input "future of finance"
click at [31, 95] on link "Events" at bounding box center [27, 94] width 19 height 8
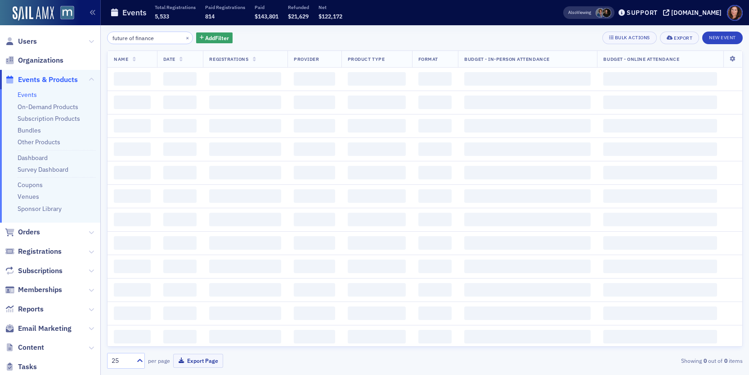
click at [152, 37] on input "future of finance" at bounding box center [150, 38] width 86 height 13
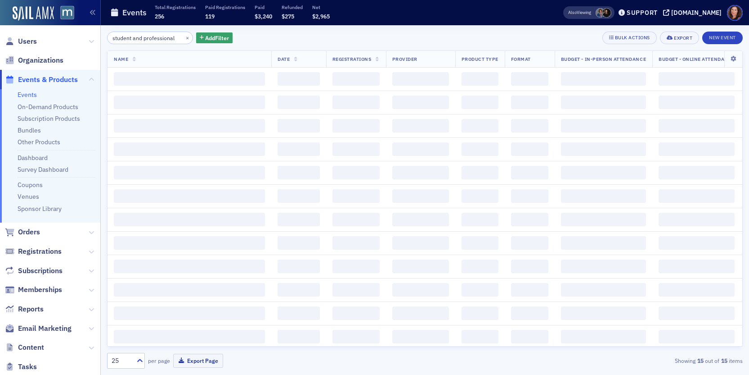
scroll to position [0, 2]
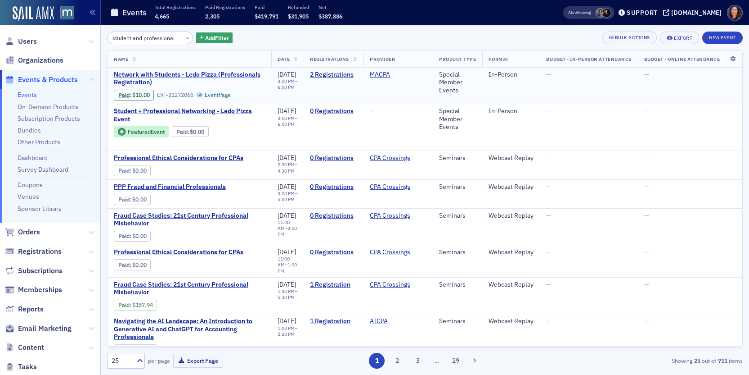
type input "student and professional"
click at [185, 73] on span "Network with Students - Ledo Pizza (Professionals Registration)" at bounding box center [189, 79] width 151 height 16
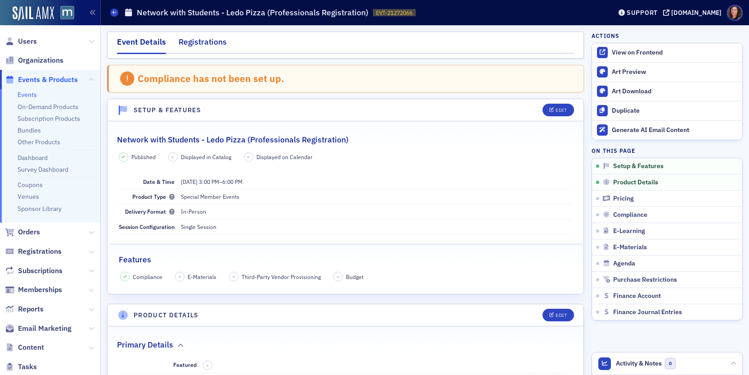
click at [209, 45] on div "Registrations" at bounding box center [203, 44] width 48 height 17
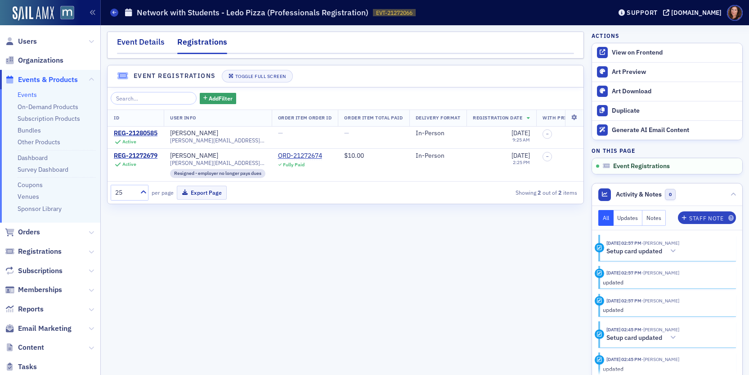
click at [144, 41] on div "Event Details" at bounding box center [141, 44] width 48 height 17
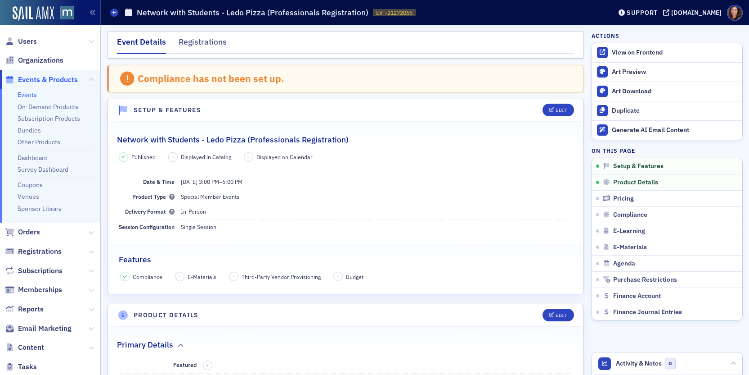
drag, startPoint x: 631, startPoint y: 55, endPoint x: 516, endPoint y: 130, distance: 136.7
click at [631, 55] on div "View on Frontend" at bounding box center [675, 53] width 126 height 8
